Goal: Task Accomplishment & Management: Manage account settings

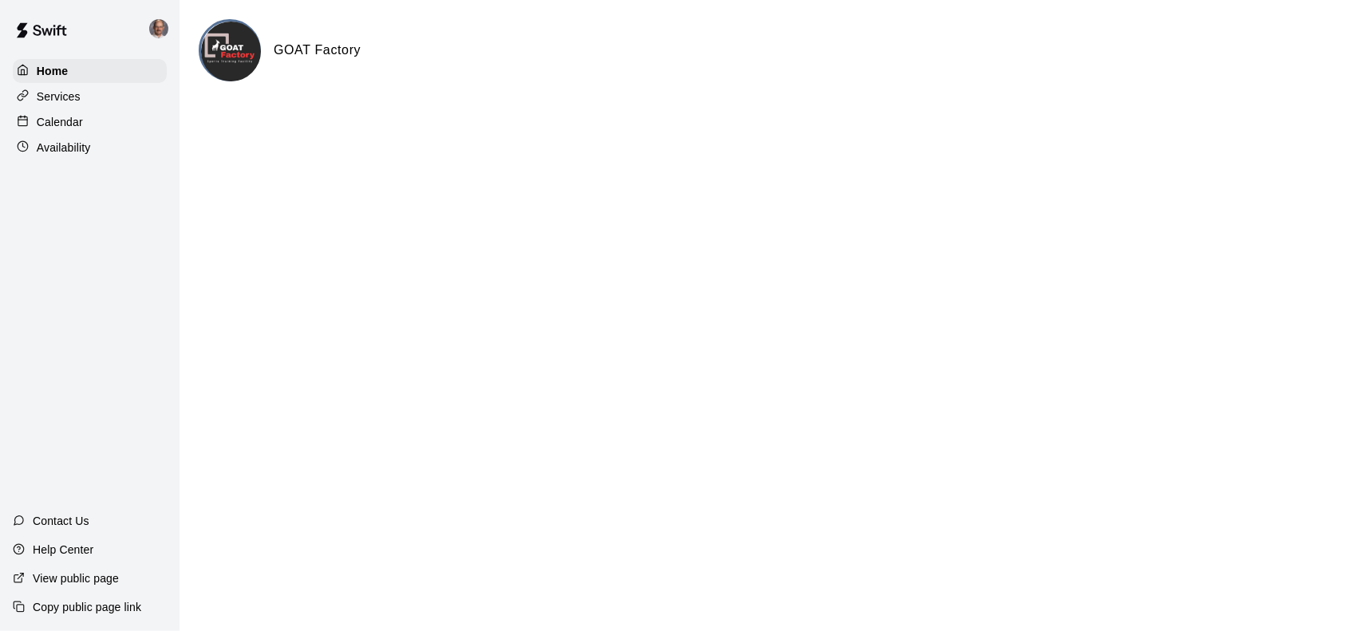
click at [54, 127] on p "Calendar" at bounding box center [60, 122] width 46 height 16
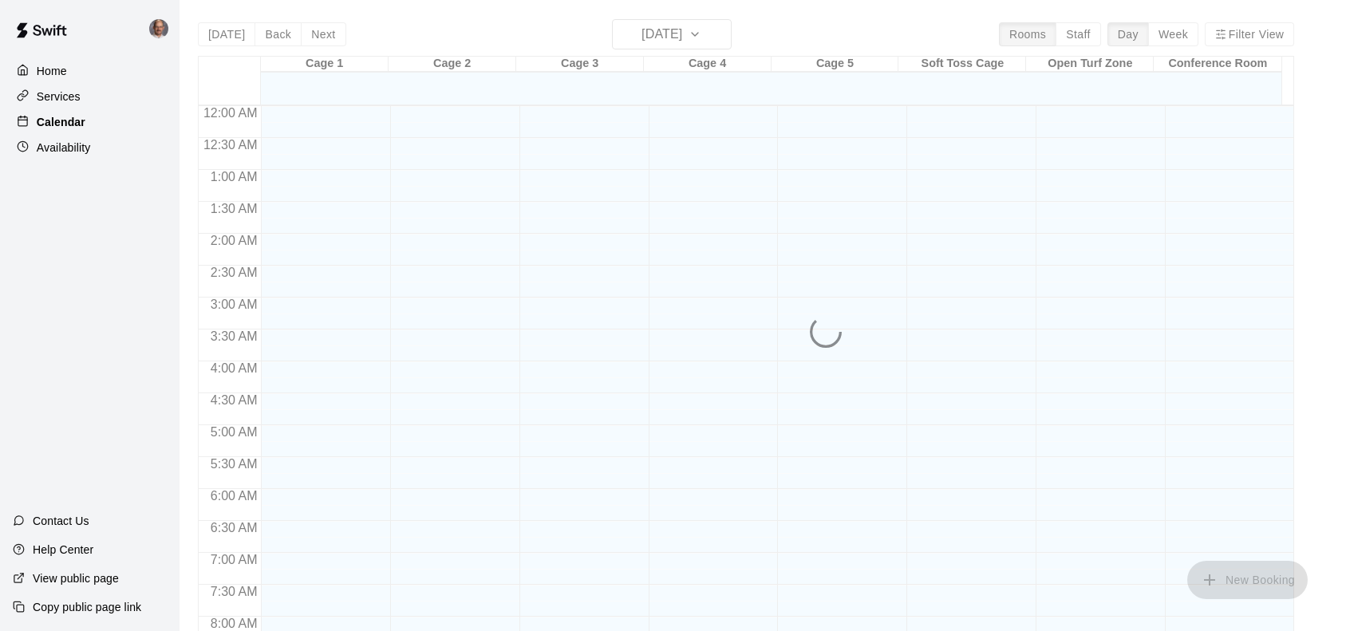
scroll to position [573, 0]
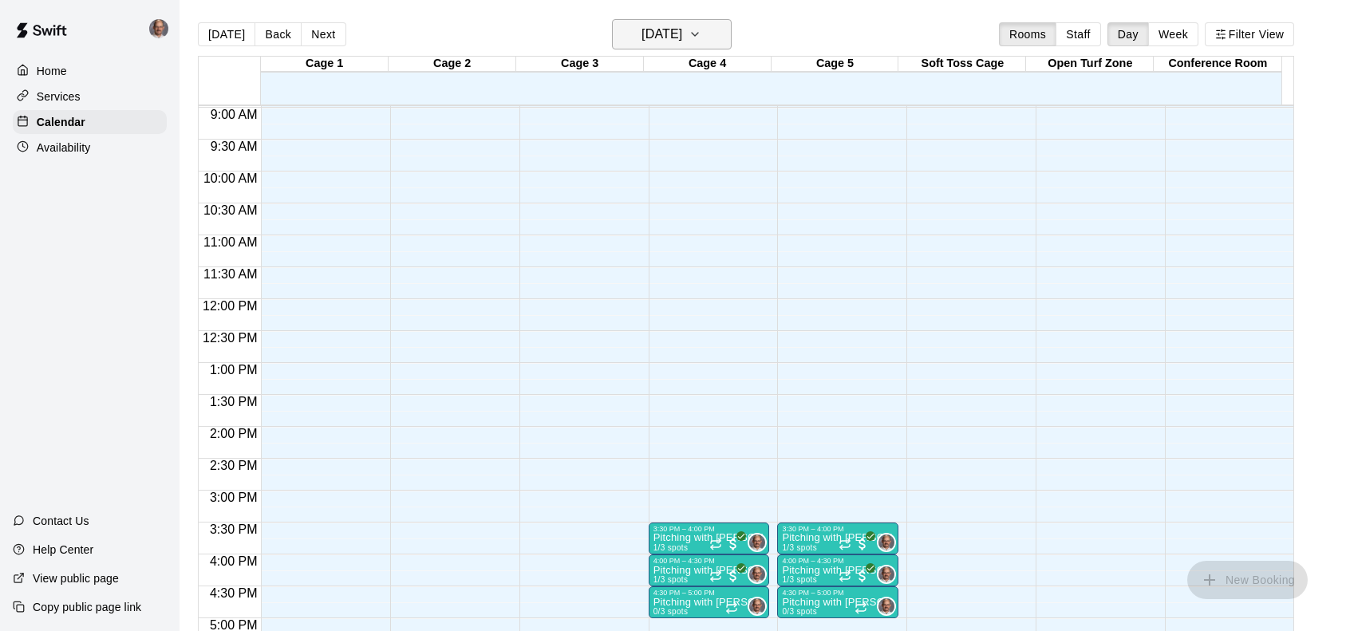
click at [698, 34] on icon "button" at bounding box center [695, 34] width 6 height 3
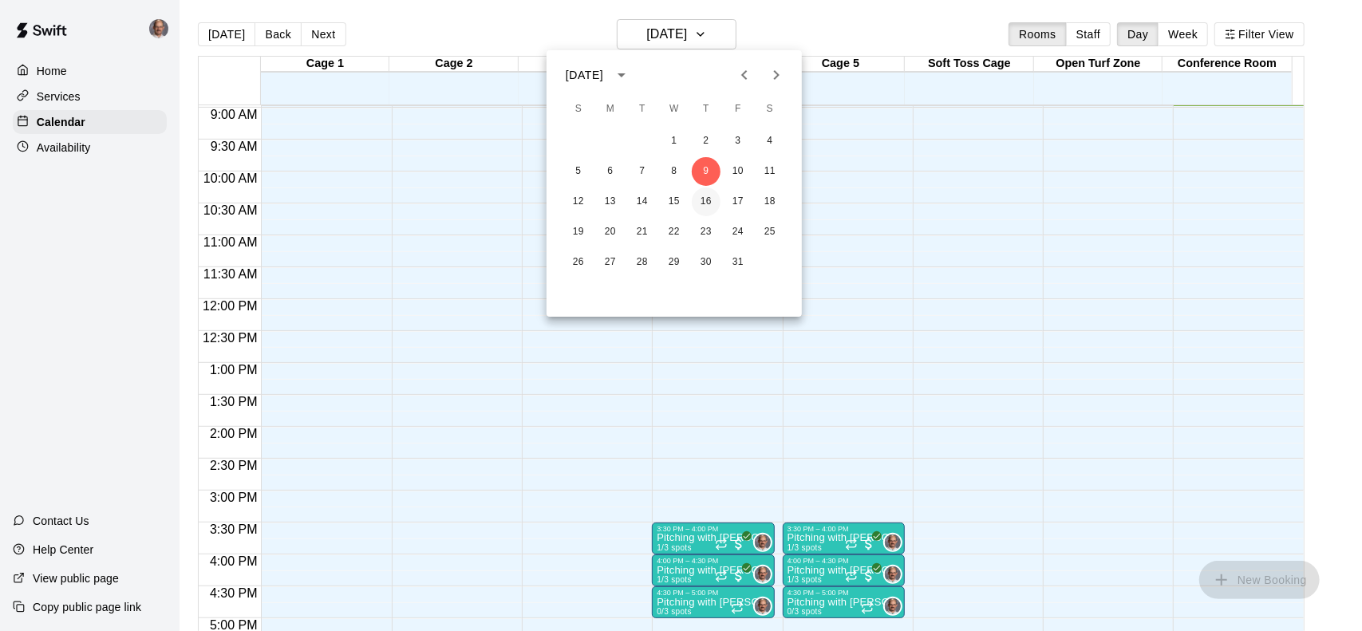
click at [708, 200] on button "16" at bounding box center [706, 202] width 29 height 29
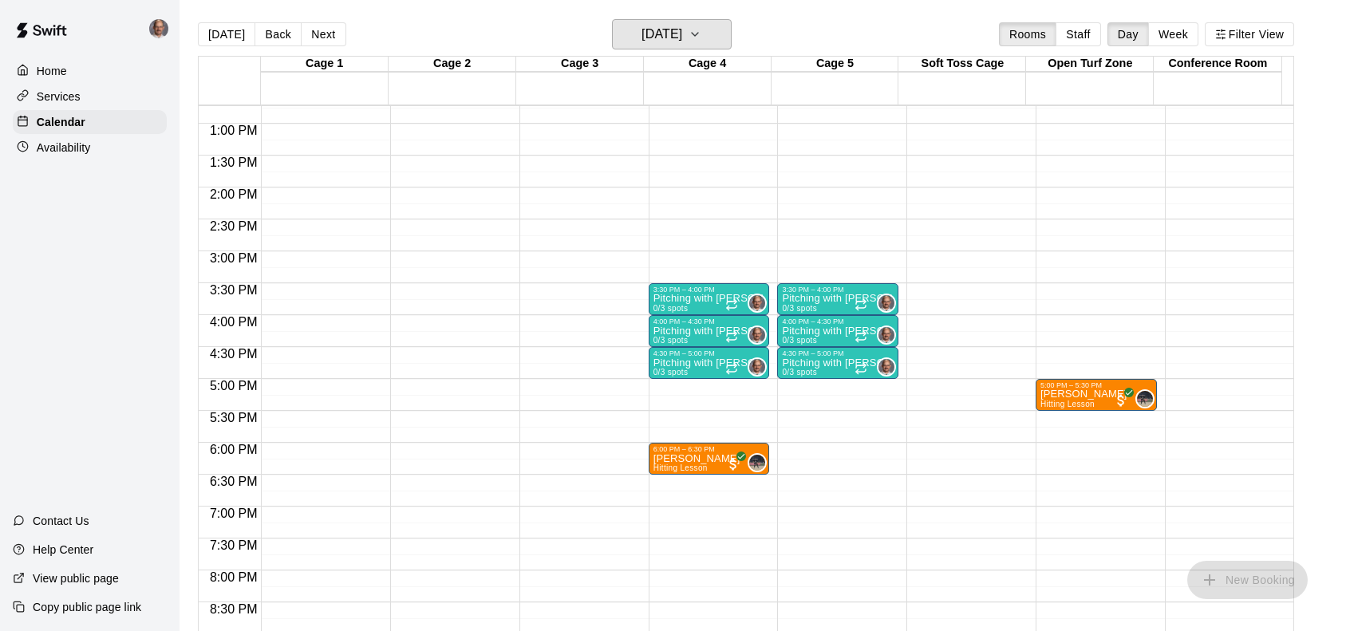
scroll to position [653, 0]
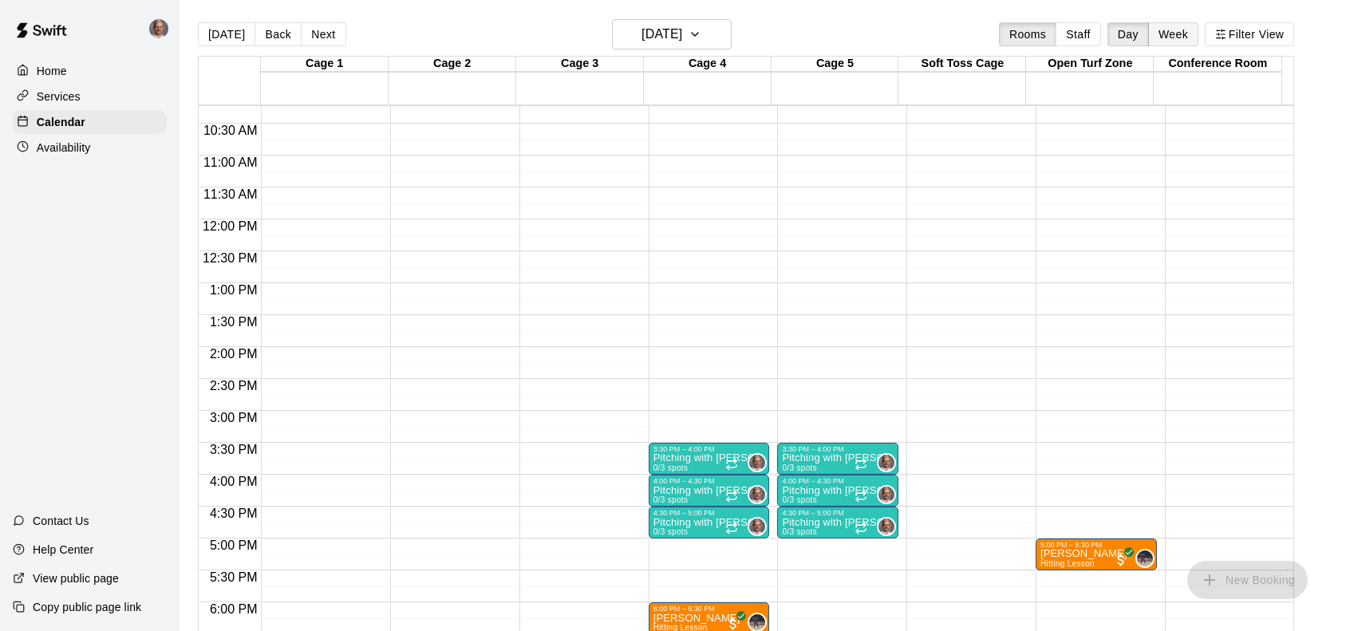
click at [1186, 33] on button "Week" at bounding box center [1174, 34] width 50 height 24
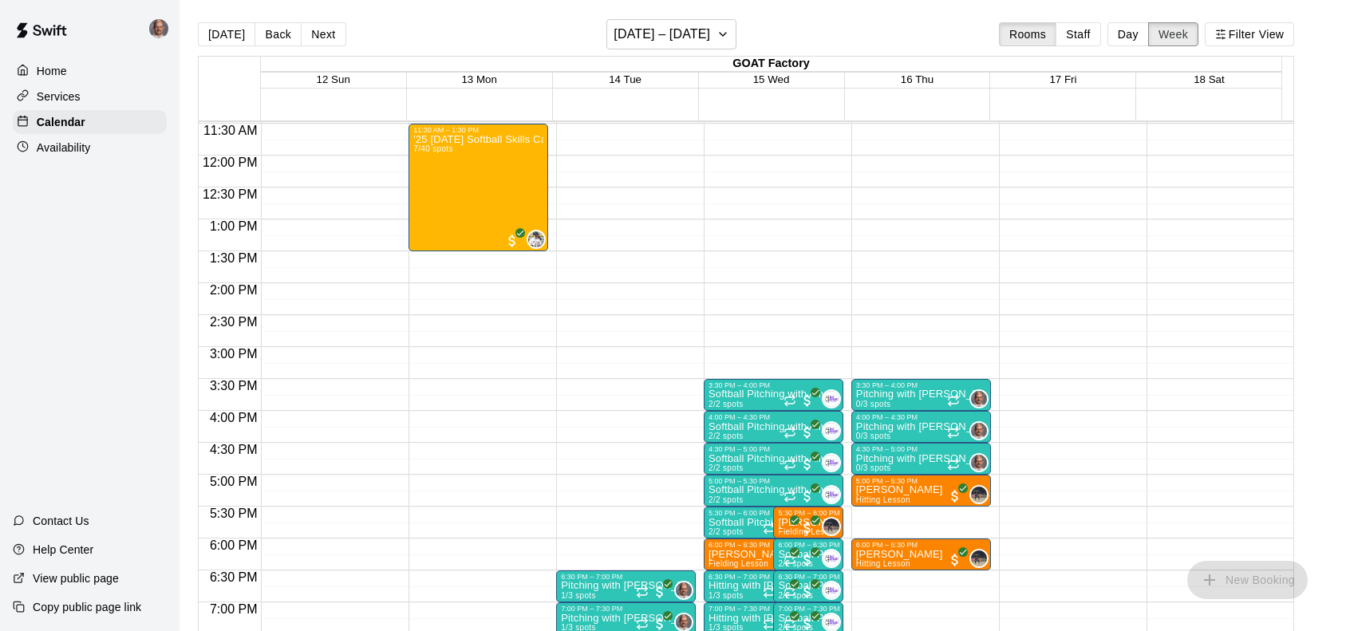
scroll to position [813, 0]
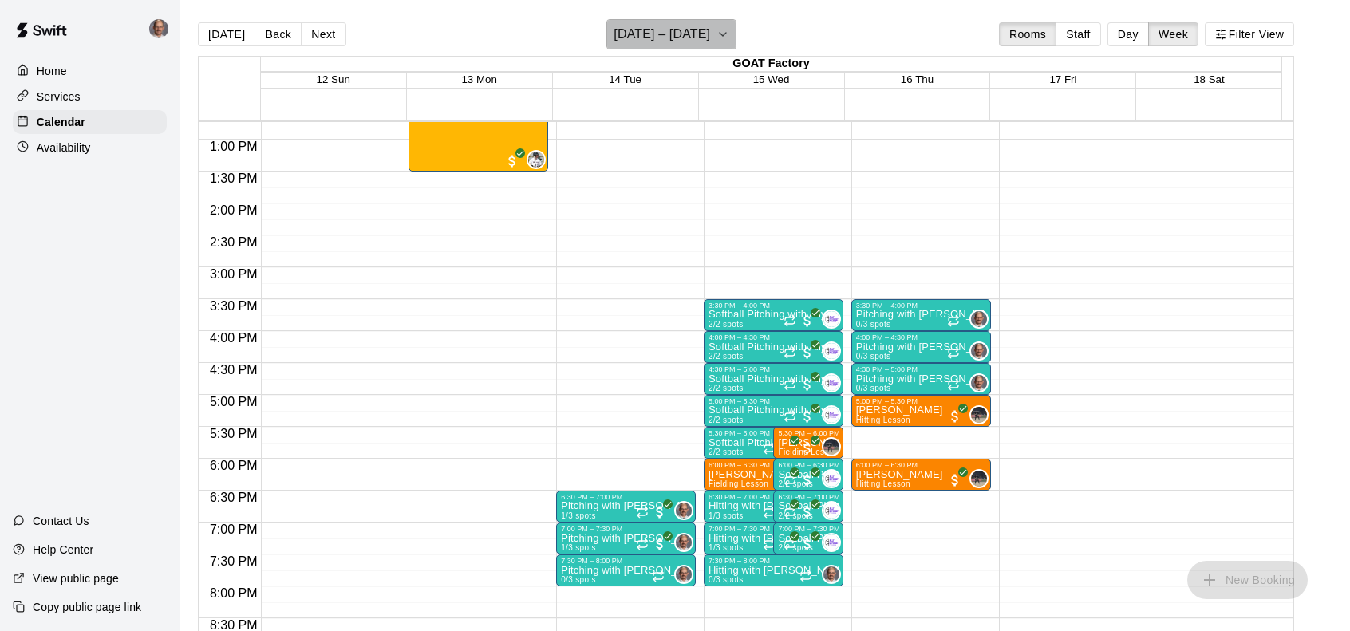
click at [725, 30] on icon "button" at bounding box center [723, 34] width 13 height 19
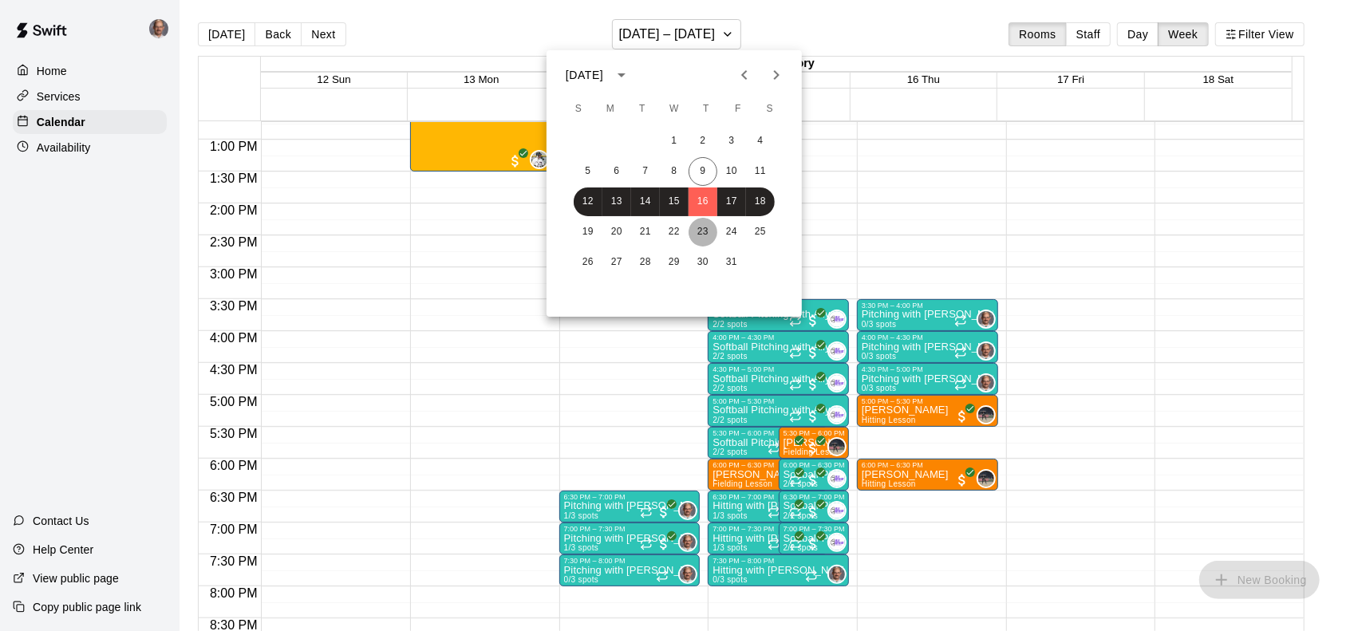
click at [707, 232] on button "23" at bounding box center [703, 232] width 29 height 29
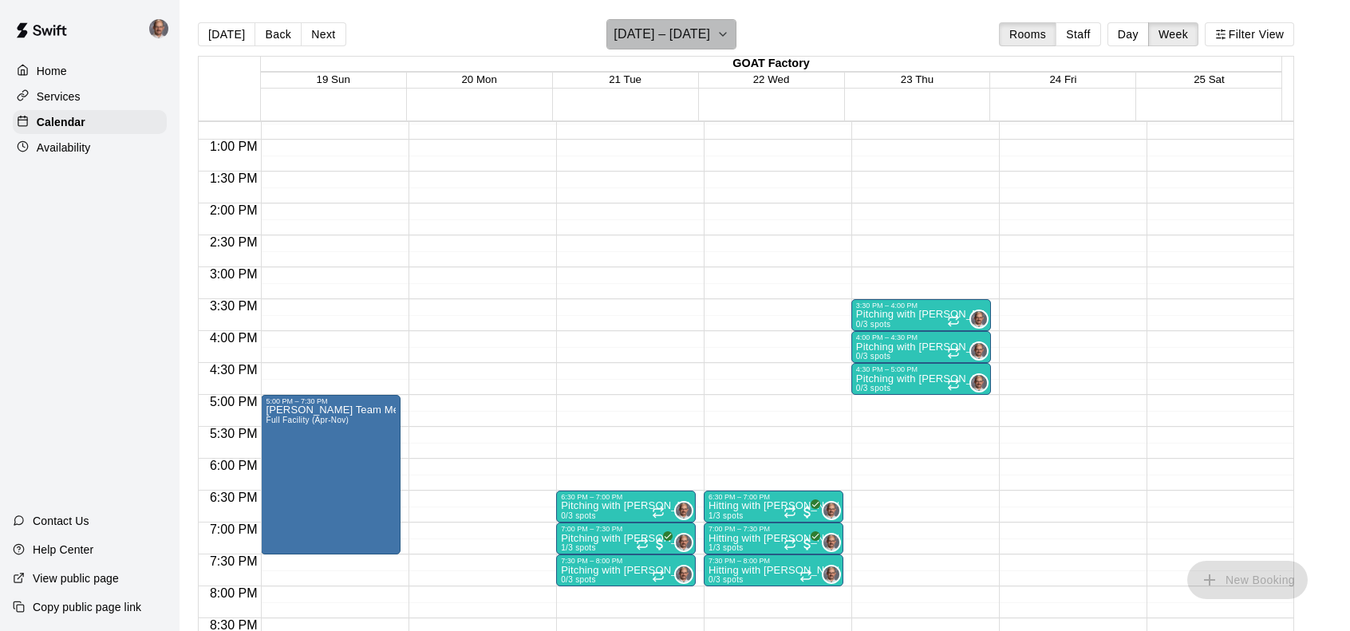
click at [726, 33] on icon "button" at bounding box center [723, 34] width 6 height 3
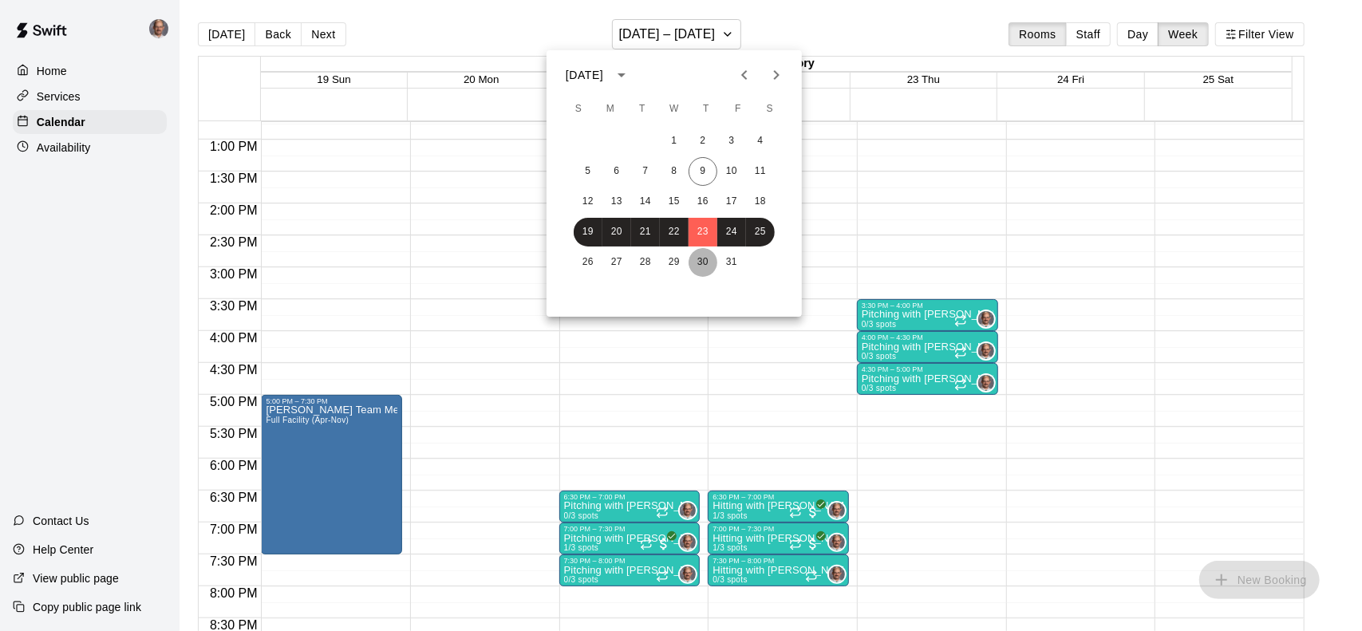
click at [706, 263] on button "30" at bounding box center [703, 262] width 29 height 29
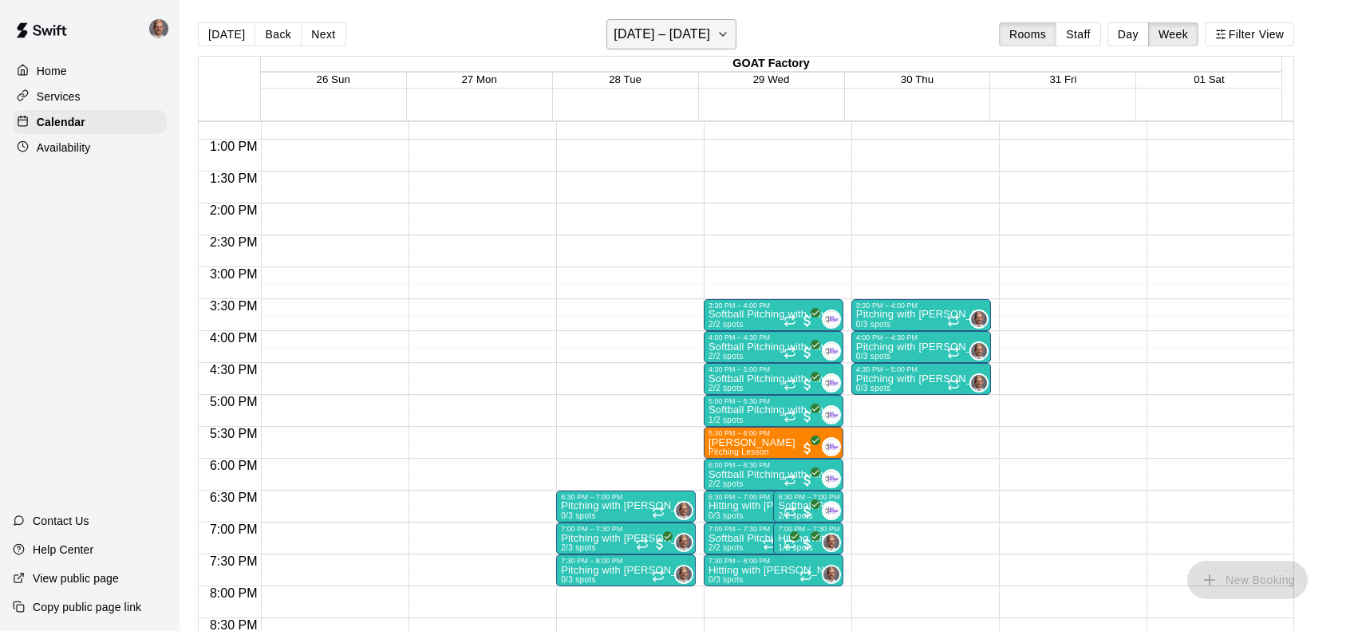
click at [737, 35] on button "[DATE] – [DATE]" at bounding box center [672, 34] width 130 height 30
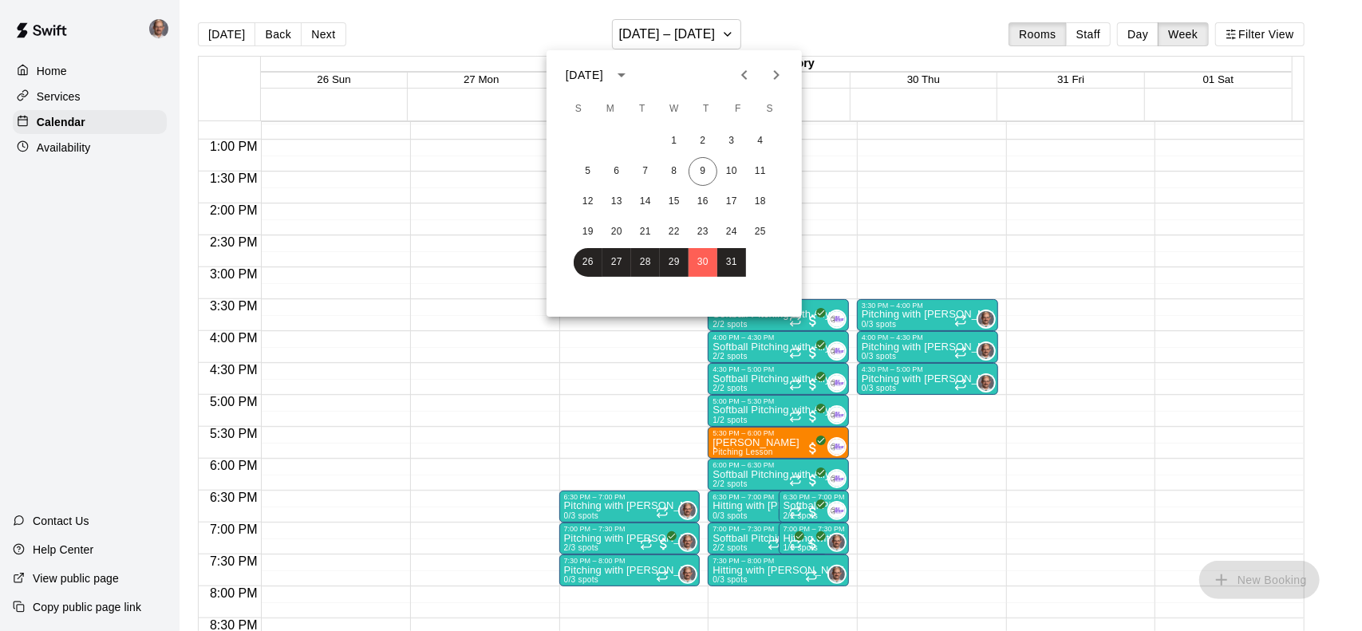
click at [778, 69] on icon "Next month" at bounding box center [776, 74] width 19 height 19
click at [702, 176] on button "6" at bounding box center [703, 171] width 29 height 29
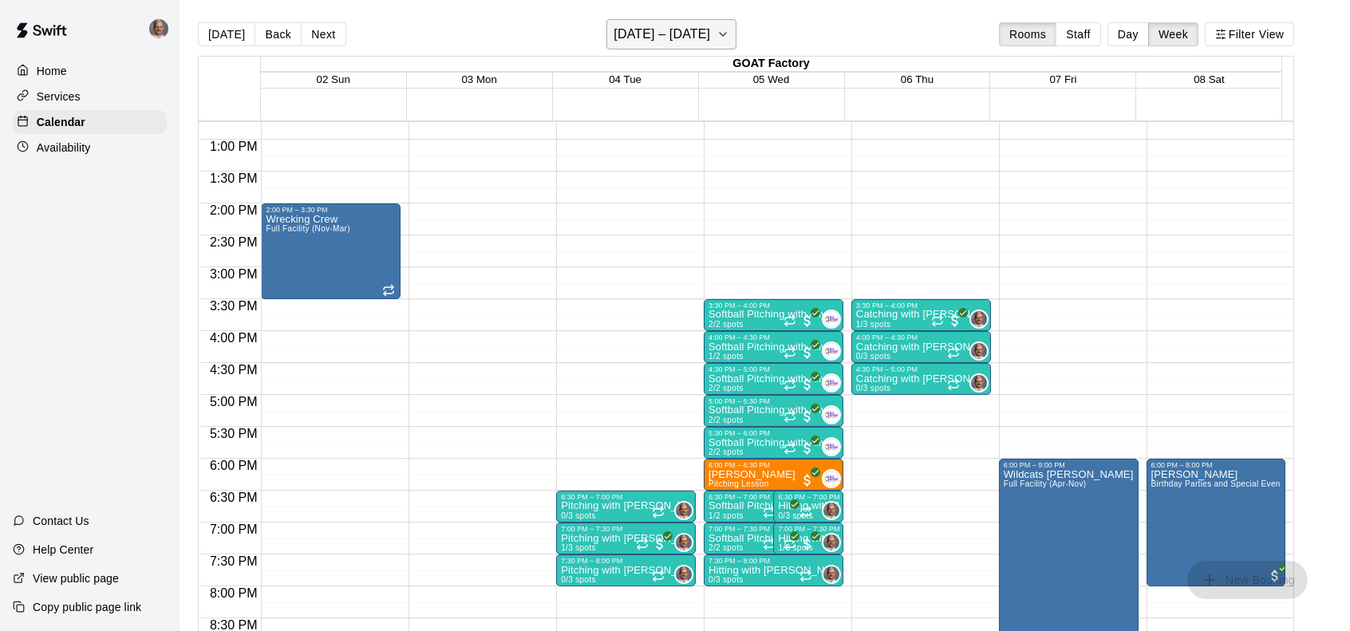
click at [730, 31] on icon "button" at bounding box center [723, 34] width 13 height 19
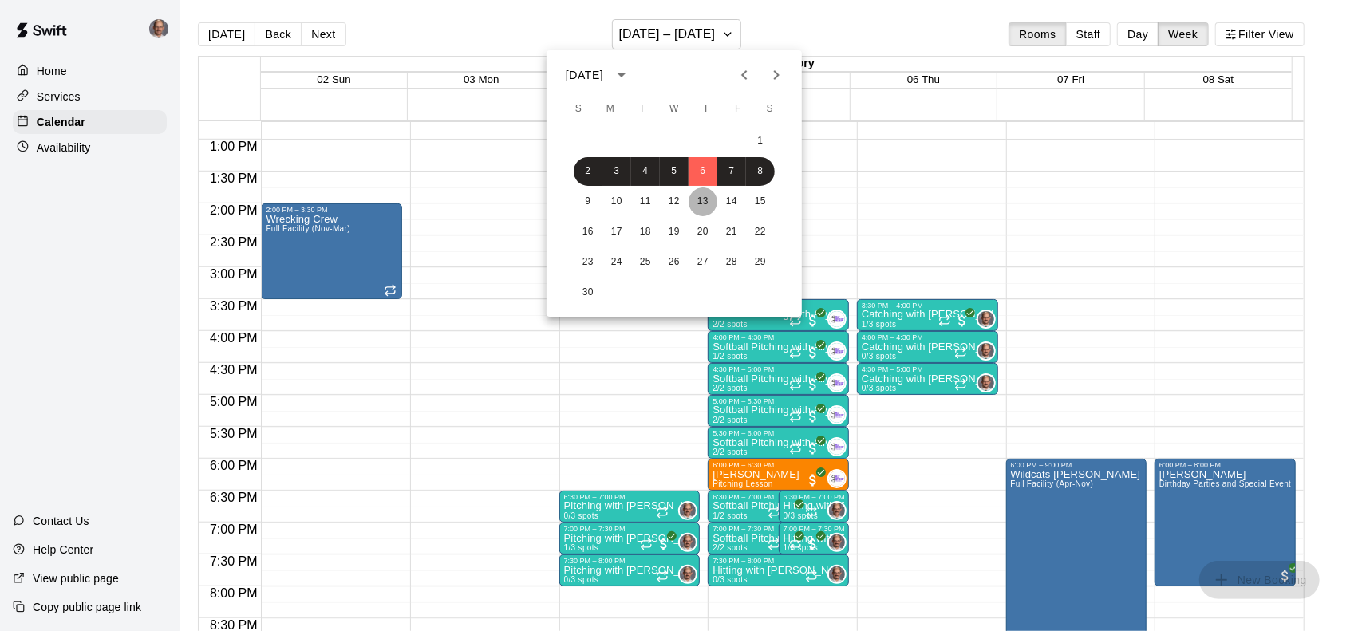
click at [709, 198] on button "13" at bounding box center [703, 202] width 29 height 29
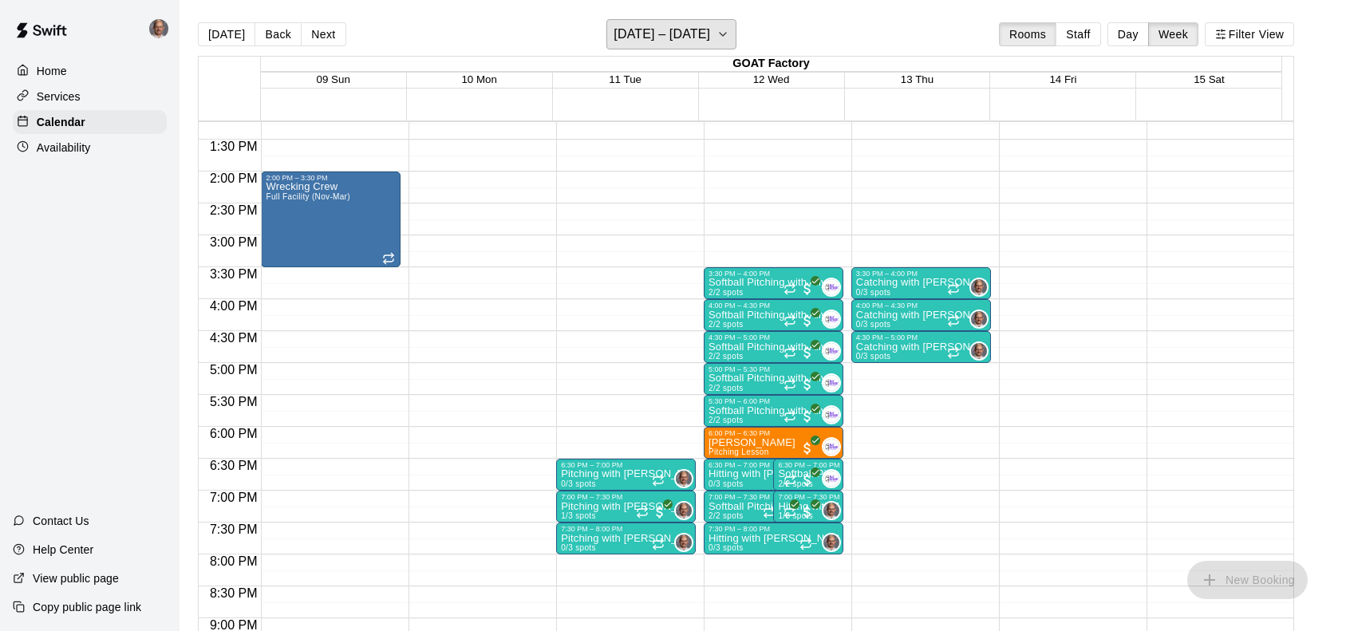
scroll to position [605, 0]
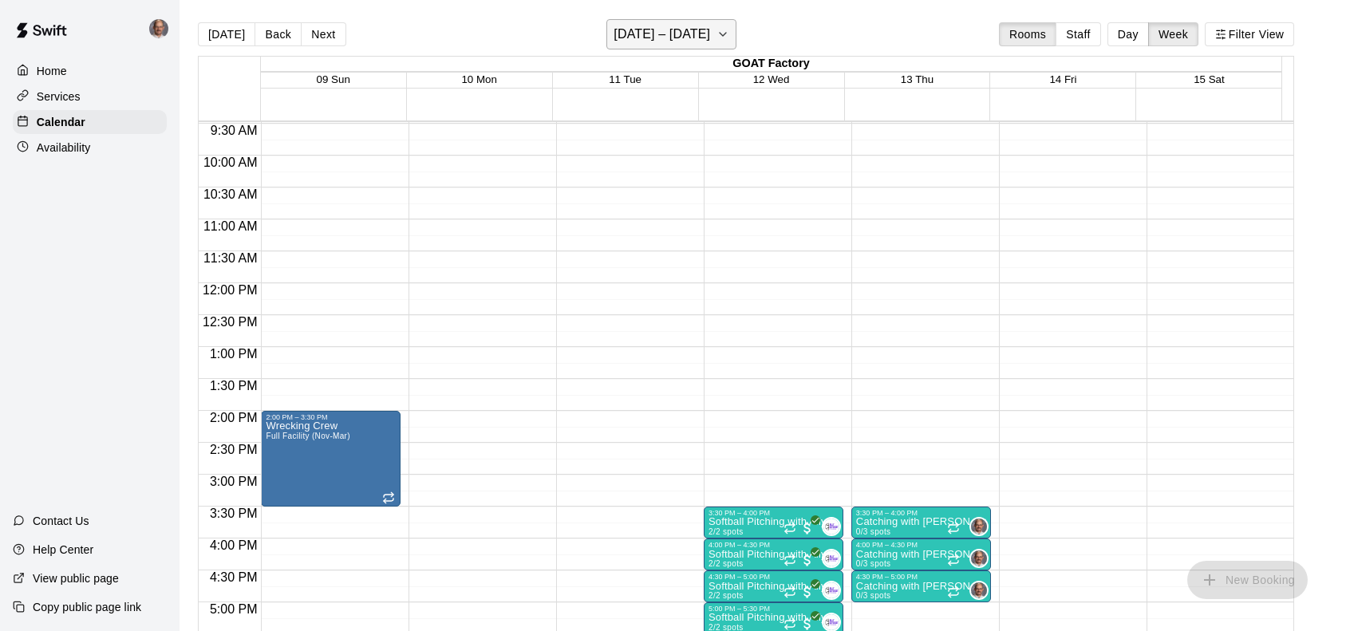
click at [730, 33] on icon "button" at bounding box center [723, 34] width 13 height 19
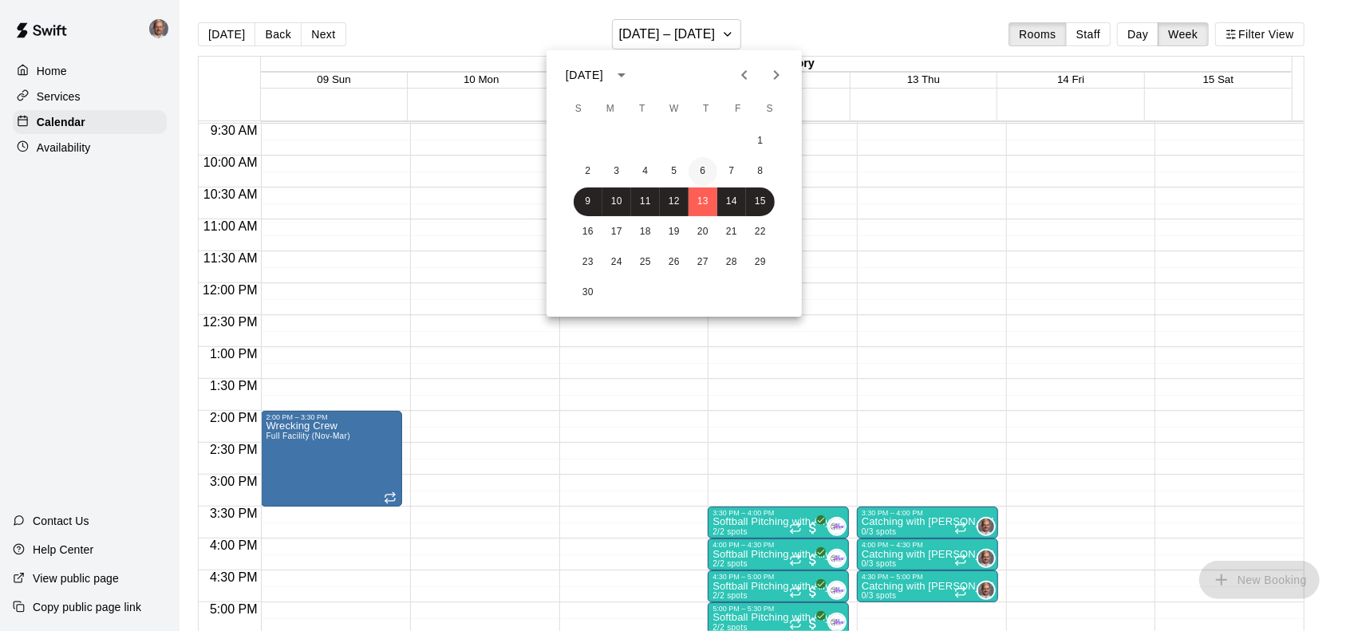
click at [703, 171] on button "6" at bounding box center [703, 171] width 29 height 29
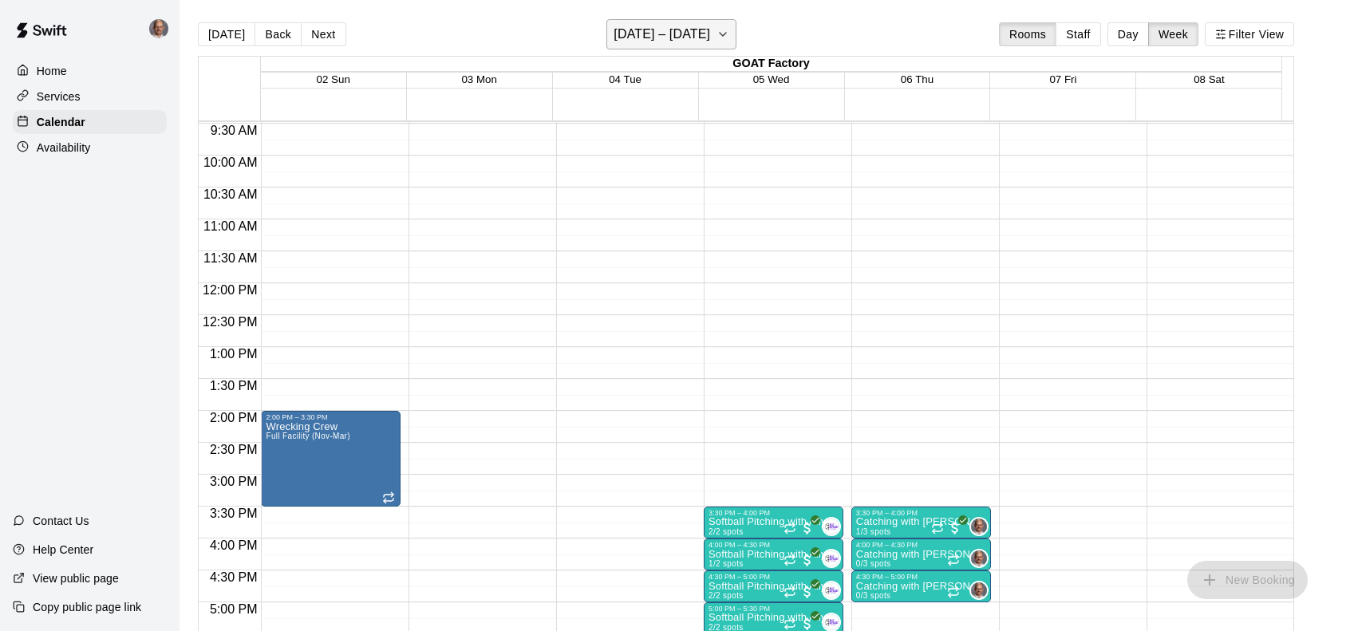
click at [726, 35] on icon "button" at bounding box center [723, 34] width 6 height 3
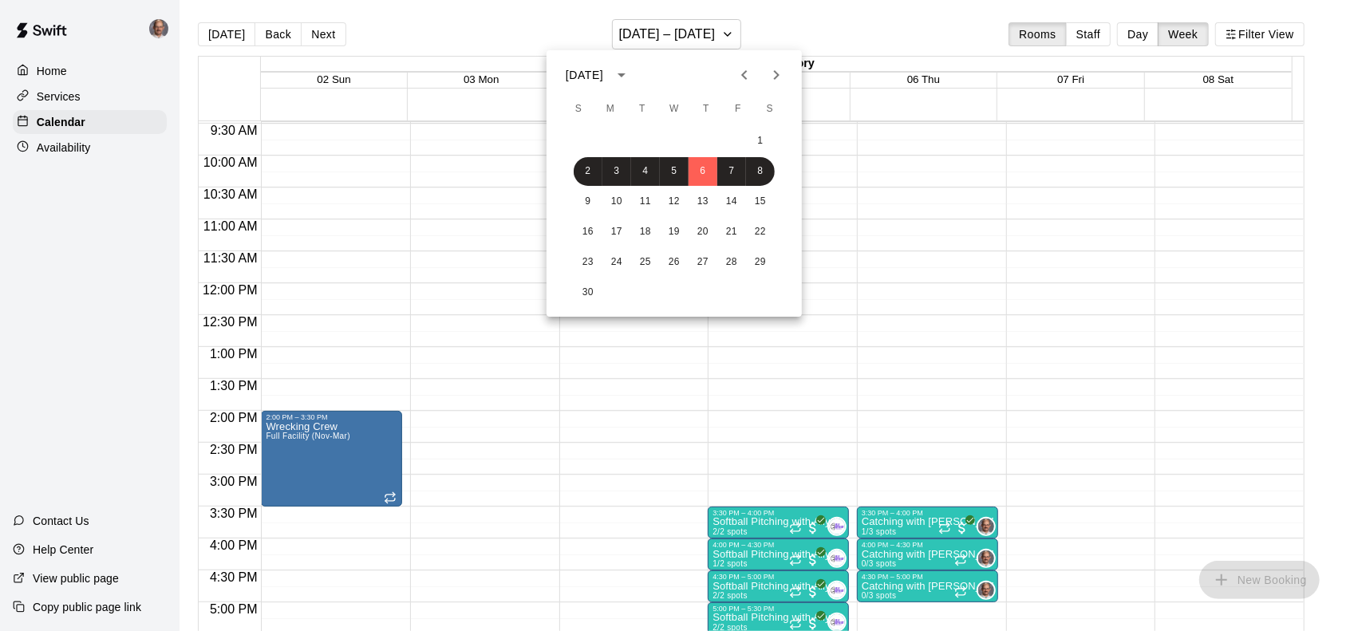
click at [752, 67] on icon "Previous month" at bounding box center [744, 74] width 19 height 19
click at [712, 204] on button "16" at bounding box center [703, 202] width 29 height 29
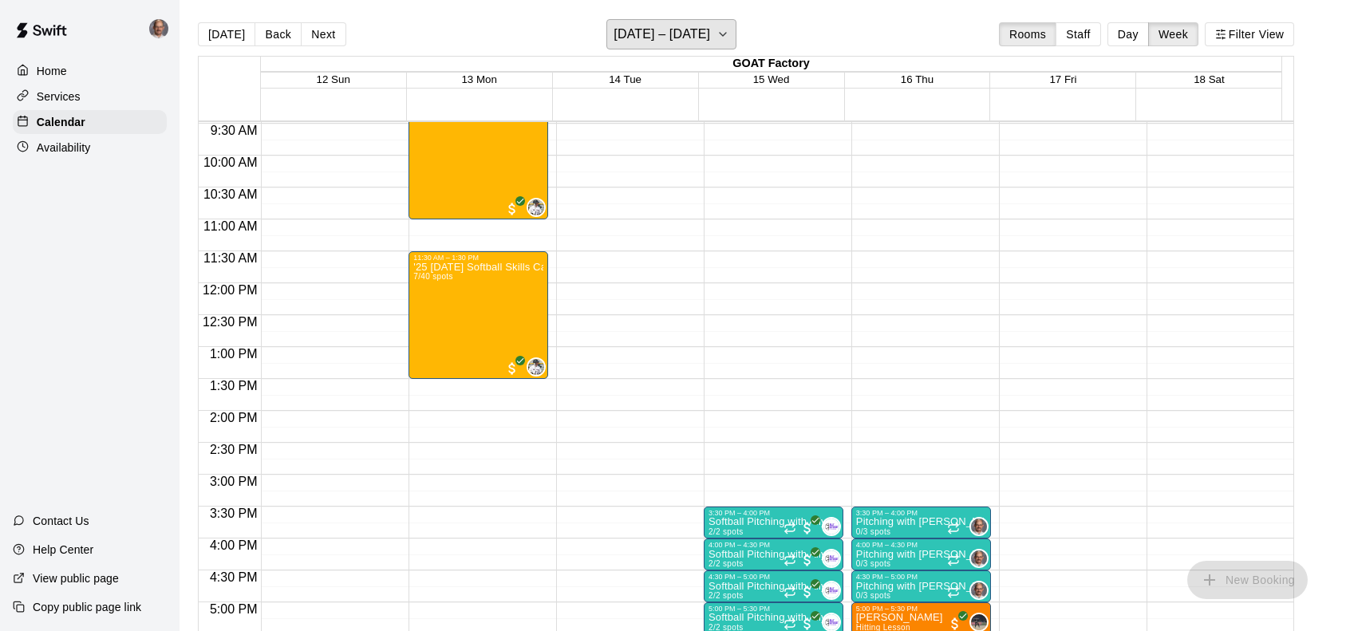
scroll to position [765, 0]
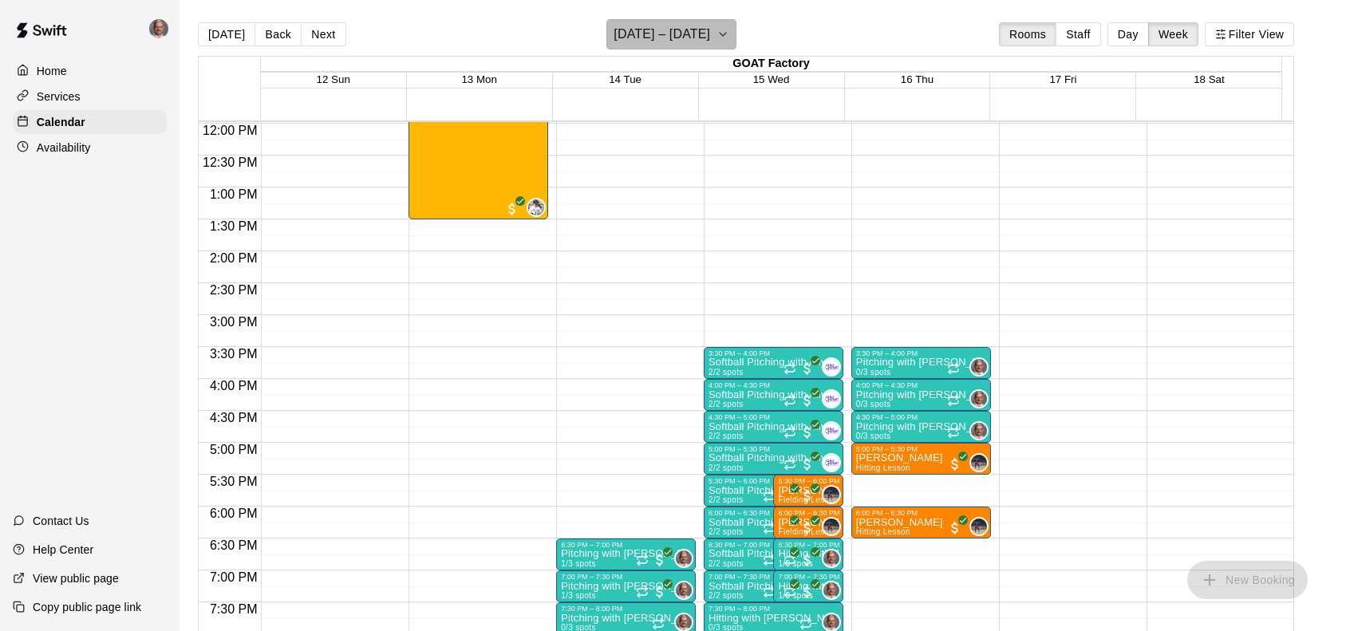
click at [728, 31] on icon "button" at bounding box center [723, 34] width 13 height 19
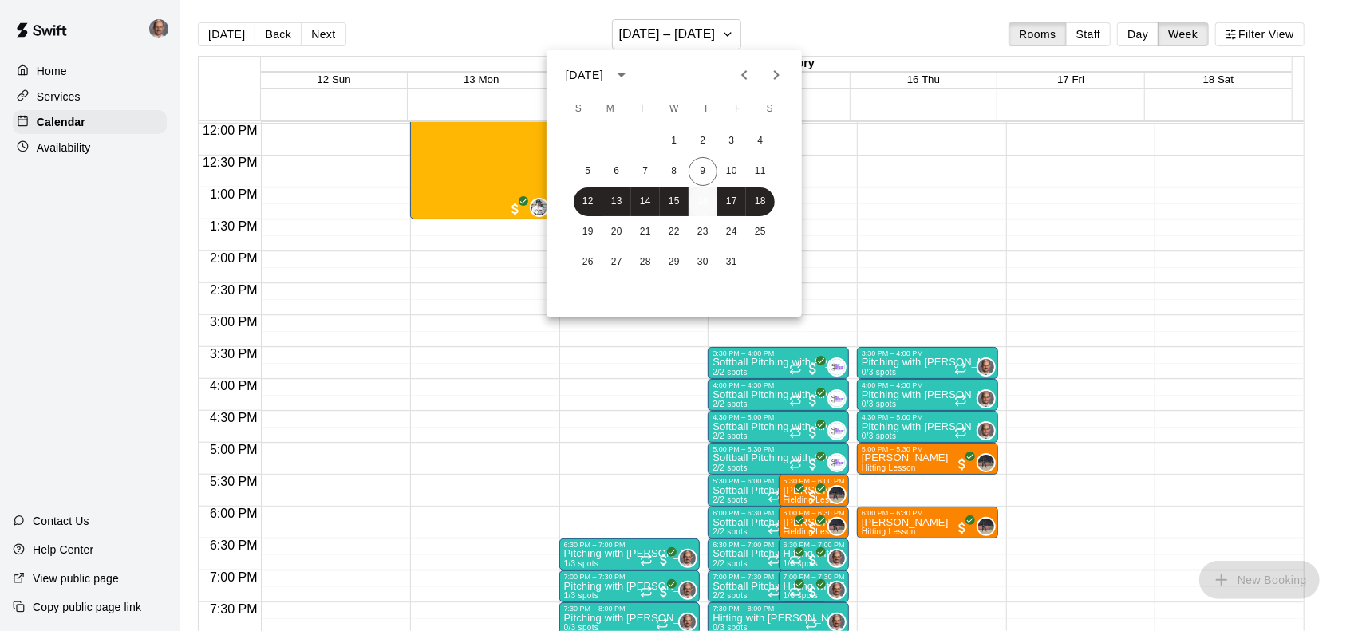
click at [703, 205] on button "16" at bounding box center [703, 202] width 29 height 29
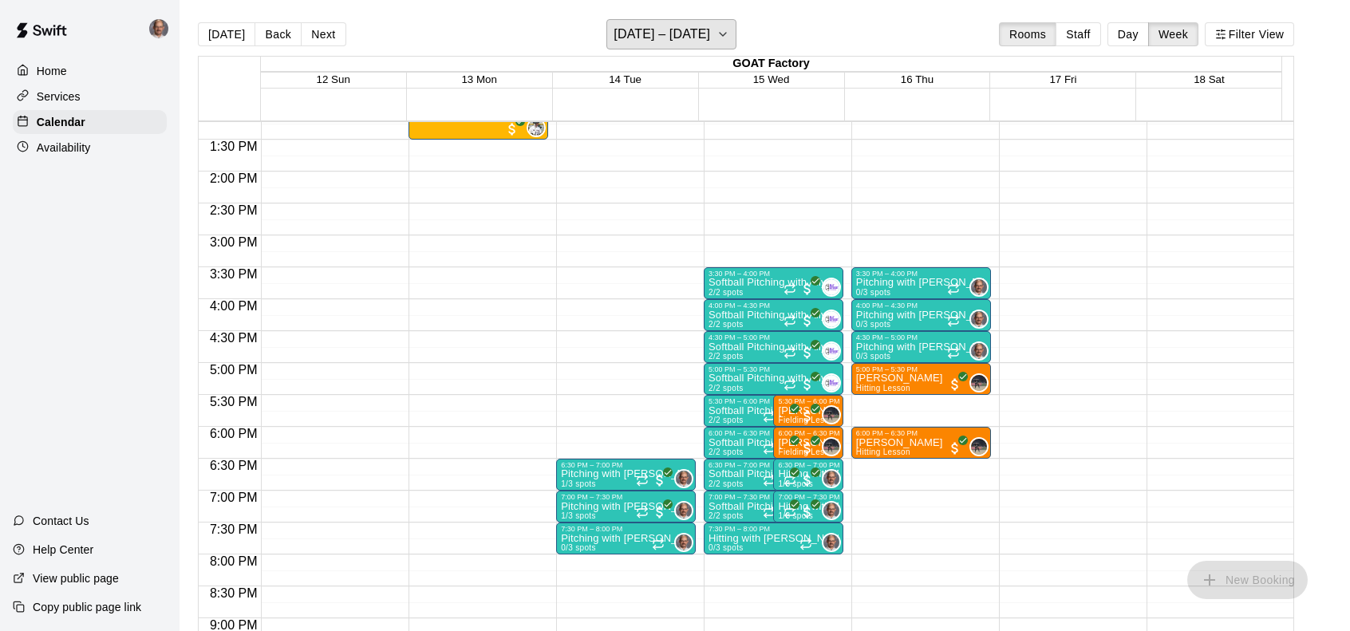
scroll to position [924, 0]
